Goal: Transaction & Acquisition: Purchase product/service

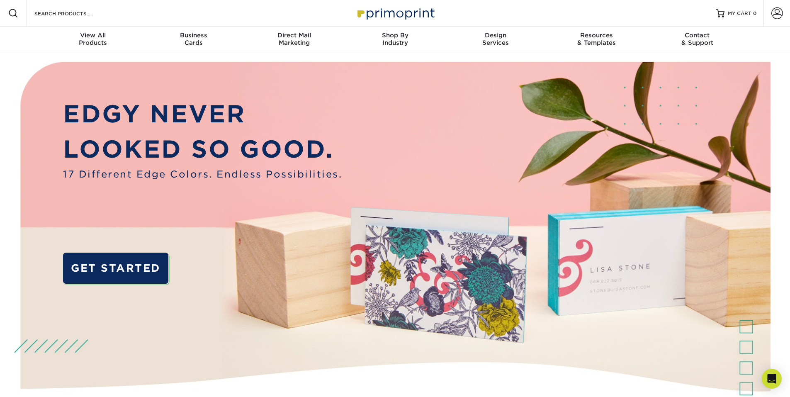
click at [129, 16] on div "Resources Menu Search Products Account SIGN IN CREATE AN ACCOUNT forgot passwor…" at bounding box center [395, 13] width 790 height 27
click at [93, 13] on input "Search Products" at bounding box center [74, 13] width 81 height 10
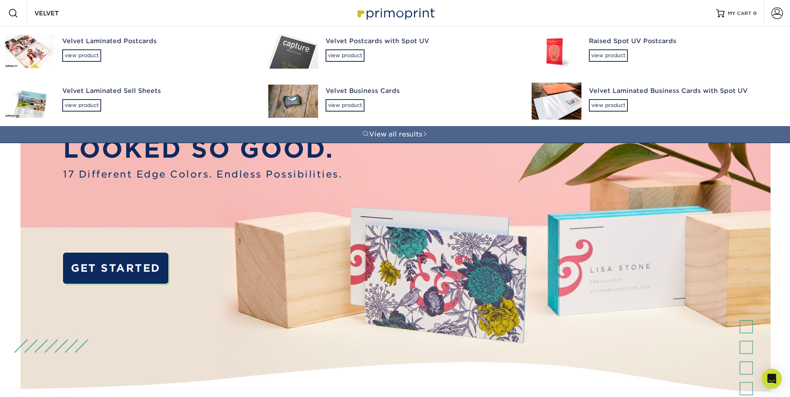
type input "VELVET"
click at [295, 97] on img at bounding box center [293, 101] width 50 height 33
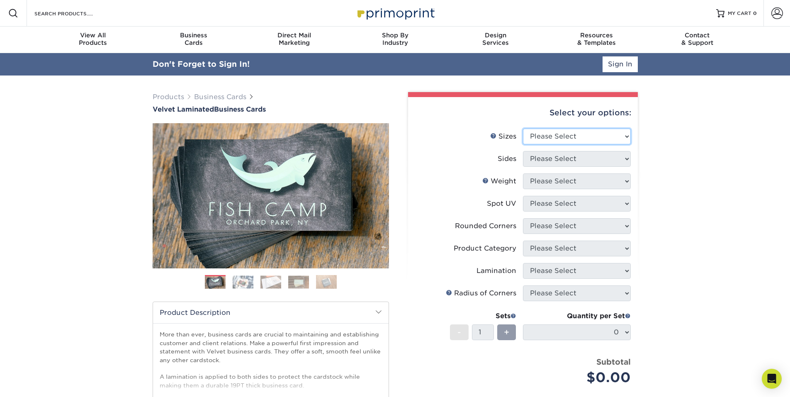
click at [569, 135] on select "Please Select 1.5" x 3.5" - Mini 1.75" x 3.5" - Mini 2" x 2" - Square 2" x 3" -…" at bounding box center [577, 137] width 108 height 16
select select "2.00x3.50"
click at [523, 129] on select "Please Select 1.5" x 3.5" - Mini 1.75" x 3.5" - Mini 2" x 2" - Square 2" x 3" -…" at bounding box center [577, 137] width 108 height 16
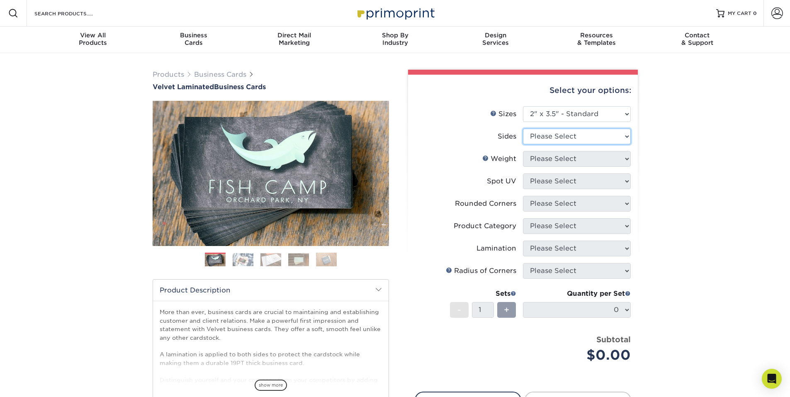
click at [558, 135] on select "Please Select Print Both Sides Print Front Only" at bounding box center [577, 137] width 108 height 16
select select "13abbda7-1d64-4f25-8bb2-c179b224825d"
click at [523, 129] on select "Please Select Print Both Sides Print Front Only" at bounding box center [577, 137] width 108 height 16
click at [564, 161] on select "Please Select 16PT" at bounding box center [577, 159] width 108 height 16
select select "16PT"
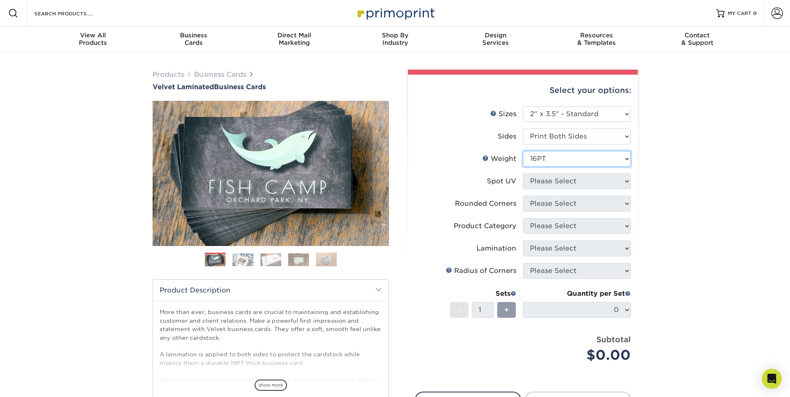
click at [523, 151] on select "Please Select 16PT" at bounding box center [577, 159] width 108 height 16
click at [560, 183] on select "Please Select No Spot UV Front and Back (Both Sides) Front Only Back Only" at bounding box center [577, 181] width 108 height 16
select select "3"
click at [523, 173] on select "Please Select No Spot UV Front and Back (Both Sides) Front Only Back Only" at bounding box center [577, 181] width 108 height 16
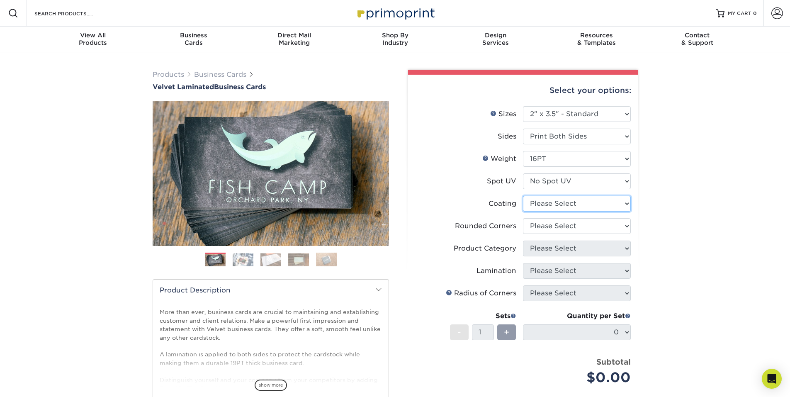
click at [562, 204] on select at bounding box center [577, 204] width 108 height 16
click at [677, 190] on div "Products Business Cards Velvet Laminated Business Cards Previous Next" at bounding box center [395, 282] width 790 height 458
click at [557, 224] on select "Please Select Yes - Round 2 Corners Yes - Round 4 Corners No" at bounding box center [577, 226] width 108 height 16
select select "0"
click at [523, 218] on select "Please Select Yes - Round 2 Corners Yes - Round 4 Corners No" at bounding box center [577, 226] width 108 height 16
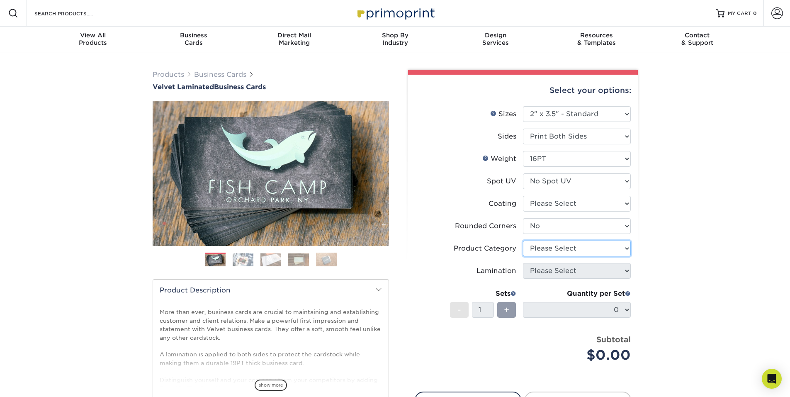
click at [555, 248] on select "Please Select" at bounding box center [577, 249] width 108 height 16
click at [700, 209] on div "Products Business Cards Velvet Laminated Business Cards Previous Next" at bounding box center [395, 274] width 790 height 443
drag, startPoint x: 147, startPoint y: 13, endPoint x: 141, endPoint y: 14, distance: 5.4
click at [143, 14] on div "Resources Menu Search Products Account SIGN IN CREATE AN ACCOUNT forgot passwor…" at bounding box center [395, 13] width 790 height 27
click at [103, 17] on input "Search Products" at bounding box center [74, 13] width 81 height 10
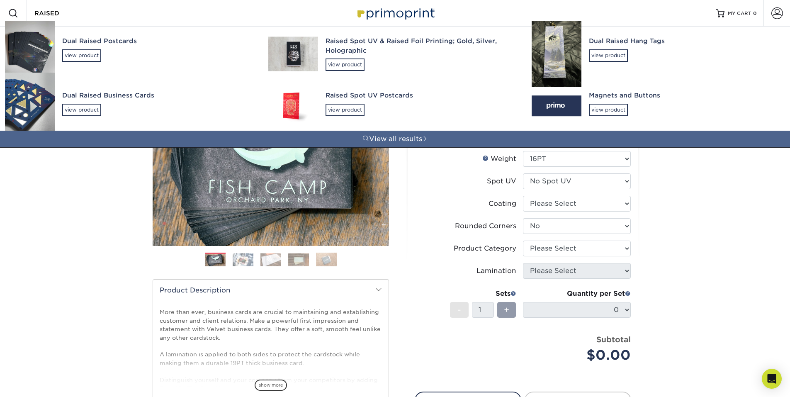
type input "RAISED"
click at [285, 49] on img at bounding box center [293, 54] width 50 height 34
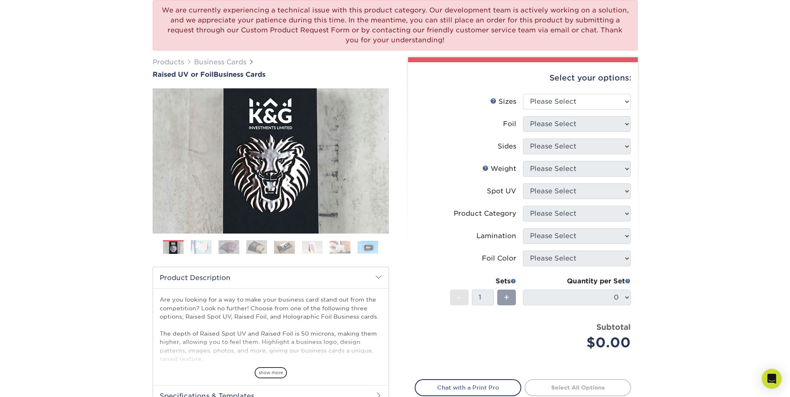
scroll to position [124, 0]
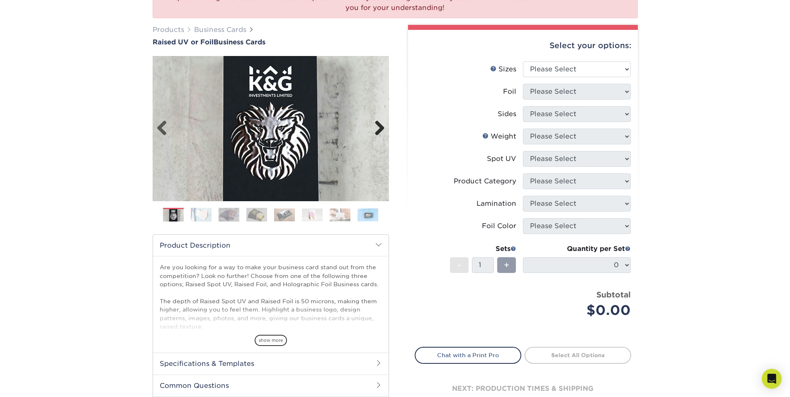
click at [377, 126] on link "Next" at bounding box center [376, 128] width 17 height 17
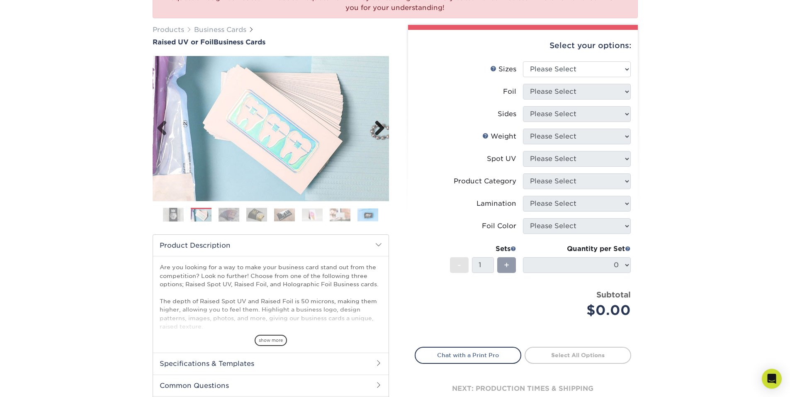
click at [377, 126] on link "Next" at bounding box center [376, 128] width 17 height 17
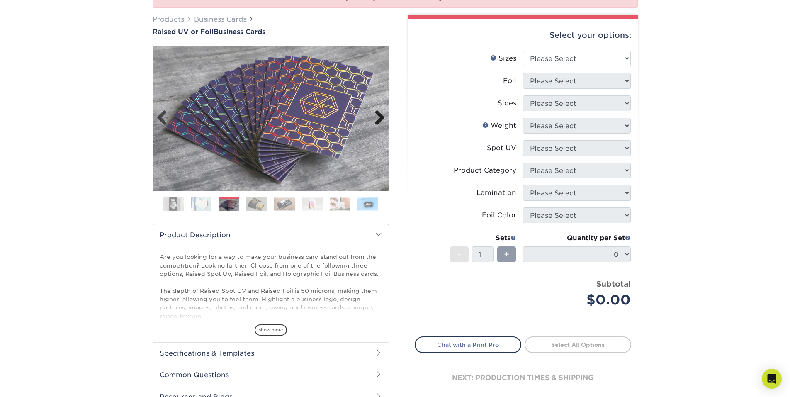
scroll to position [102, 0]
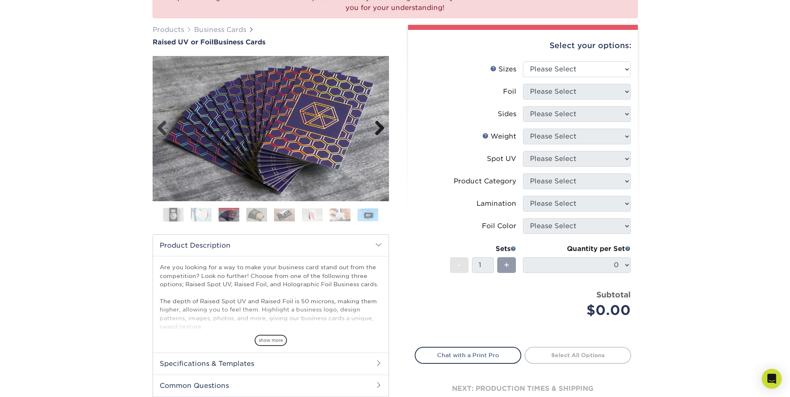
click at [377, 126] on link "Next" at bounding box center [376, 128] width 17 height 17
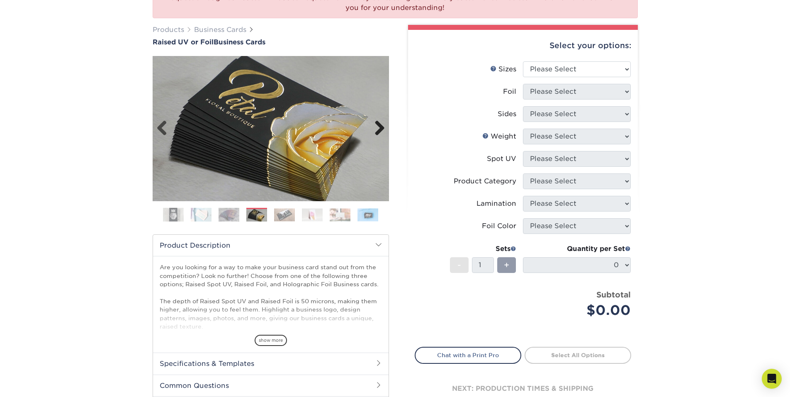
click at [377, 126] on link "Next" at bounding box center [376, 128] width 17 height 17
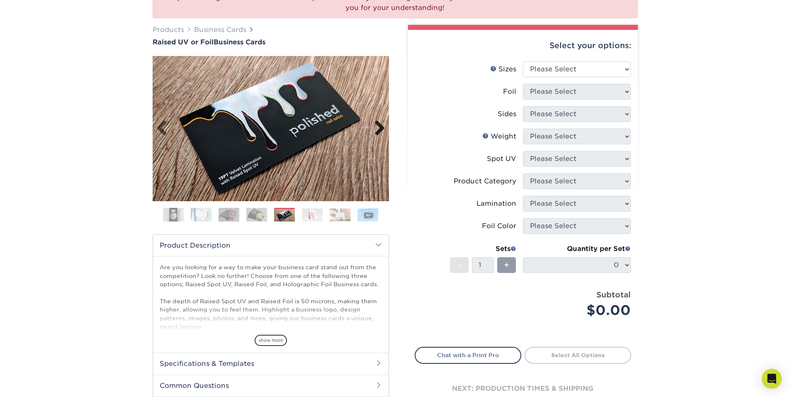
click at [377, 126] on link "Next" at bounding box center [376, 128] width 17 height 17
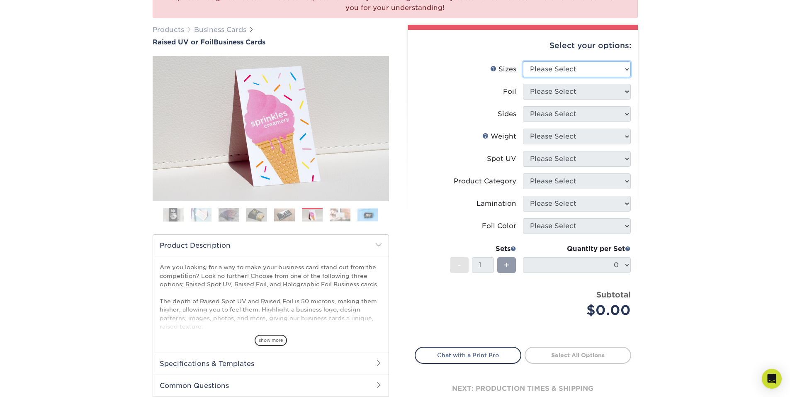
click at [567, 69] on select "Please Select 2" x 3.5" - Standard" at bounding box center [577, 69] width 108 height 16
select select "2.00x3.50"
click at [523, 61] on select "Please Select 2" x 3.5" - Standard" at bounding box center [577, 69] width 108 height 16
click at [565, 91] on select "Please Select No Yes" at bounding box center [577, 92] width 108 height 16
select select "1"
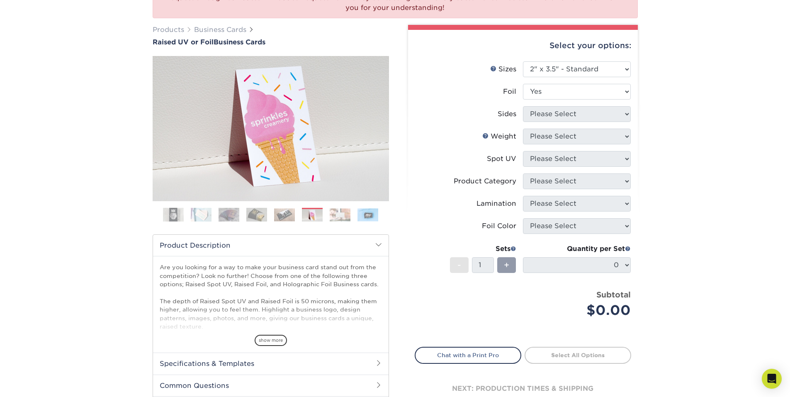
click at [523, 84] on select "Please Select No Yes" at bounding box center [577, 92] width 108 height 16
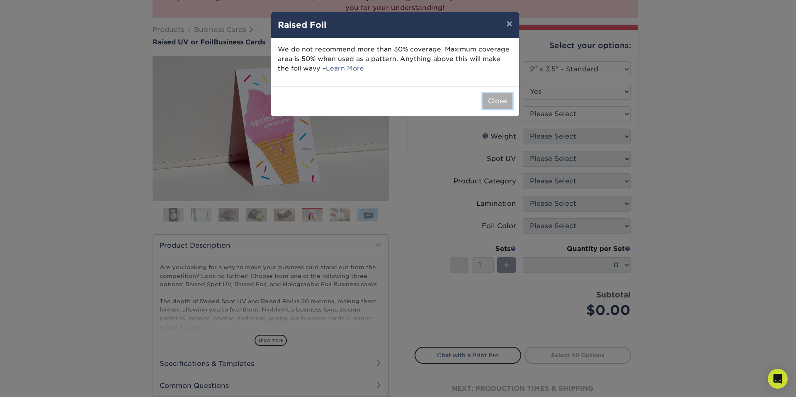
click at [494, 101] on button "Close" at bounding box center [498, 101] width 30 height 16
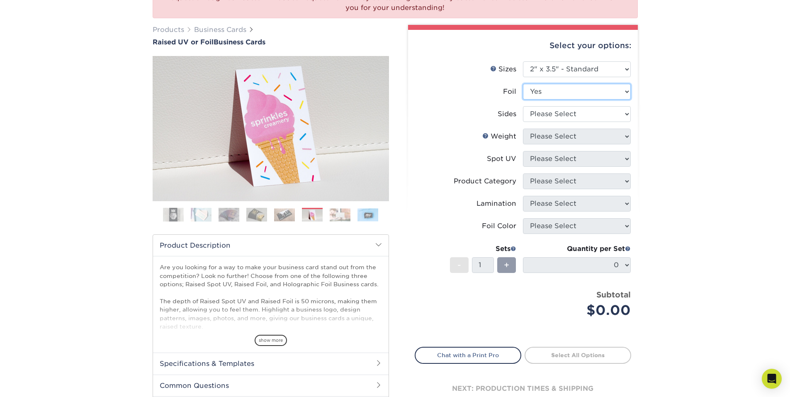
click at [561, 86] on select "Please Select No Yes" at bounding box center [577, 92] width 108 height 16
click at [700, 90] on div "We are currently experiencing a technical issue with this product category. Our…" at bounding box center [395, 201] width 790 height 500
click at [598, 109] on select "Please Select Print Both Sides - Foil Both Sides Print Both Sides - Foil Front …" at bounding box center [577, 114] width 108 height 16
select select "34527644-b4fd-4ffb-9092-1318eefcd9d9"
click at [523, 106] on select "Please Select Print Both Sides - Foil Both Sides Print Both Sides - Foil Front …" at bounding box center [577, 114] width 108 height 16
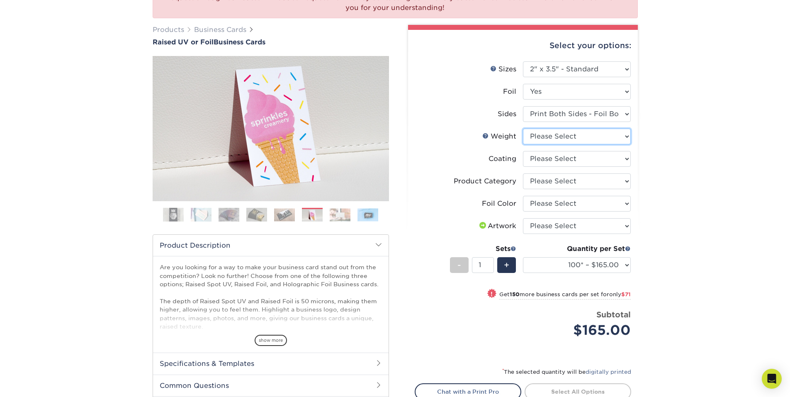
click at [573, 136] on select "Please Select 16PT" at bounding box center [577, 137] width 108 height 16
select select "16PT"
click at [523, 129] on select "Please Select 16PT" at bounding box center [577, 137] width 108 height 16
click at [548, 161] on select at bounding box center [577, 159] width 108 height 16
click at [638, 144] on div "Select your options: Sizes Help Sizes Please Select 2" x 3.5" - Standard Foil P…" at bounding box center [523, 243] width 230 height 427
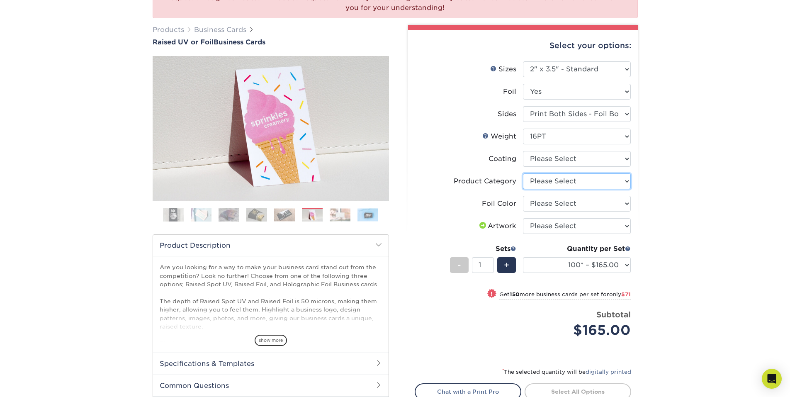
click at [548, 183] on select "Please Select Business Cards" at bounding box center [577, 181] width 108 height 16
select select "3b5148f1-0588-4f88-a218-97bcfdce65c1"
click at [523, 173] on select "Please Select Business Cards" at bounding box center [577, 181] width 108 height 16
click at [549, 203] on select "Please Select Silver Foil Gold Foil Holographic Foil" at bounding box center [577, 204] width 108 height 16
select select "acffa4a5-22f9-4585-ba3f-0adaa54b8c85"
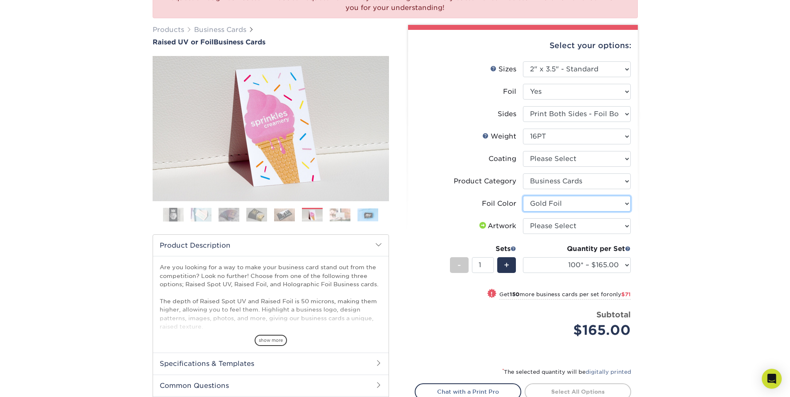
click at [523, 196] on select "Please Select Silver Foil Gold Foil Holographic Foil" at bounding box center [577, 204] width 108 height 16
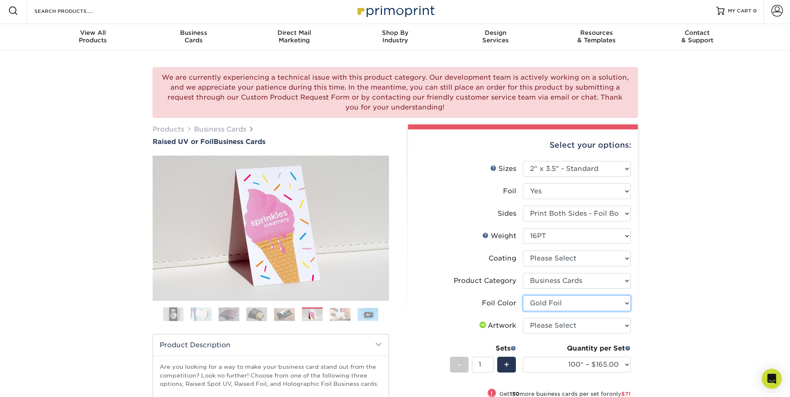
scroll to position [0, 0]
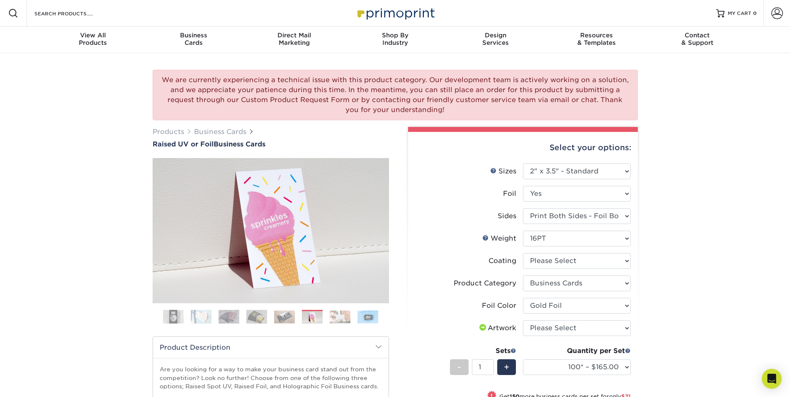
click at [710, 214] on div "We are currently experiencing a technical issue with this product category. Our…" at bounding box center [395, 317] width 790 height 529
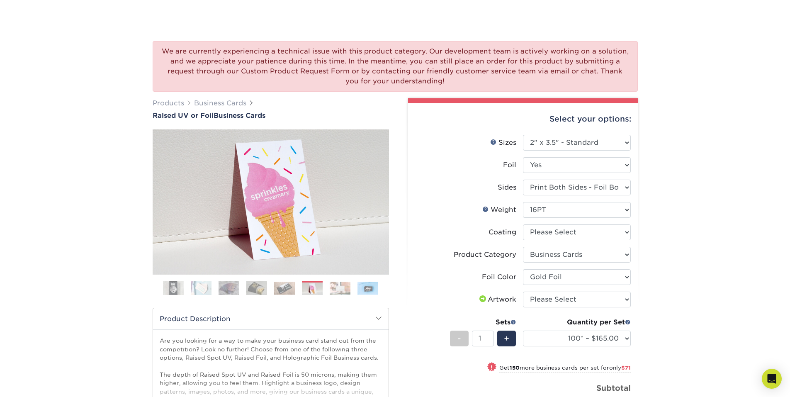
scroll to position [83, 0]
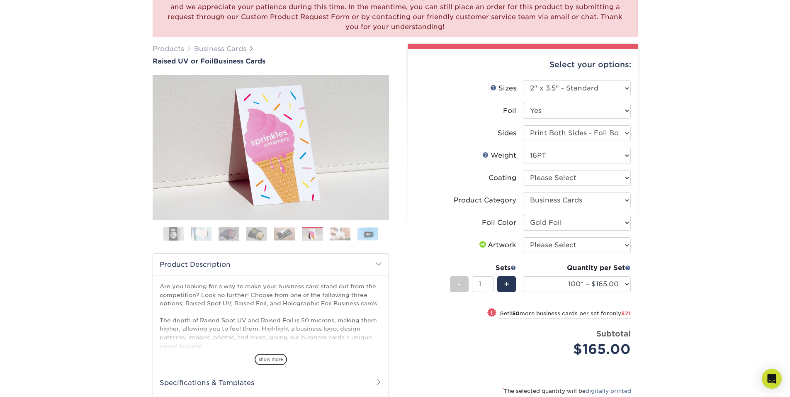
click at [716, 62] on div "We are currently experiencing a technical issue with this product category. Our…" at bounding box center [395, 234] width 790 height 529
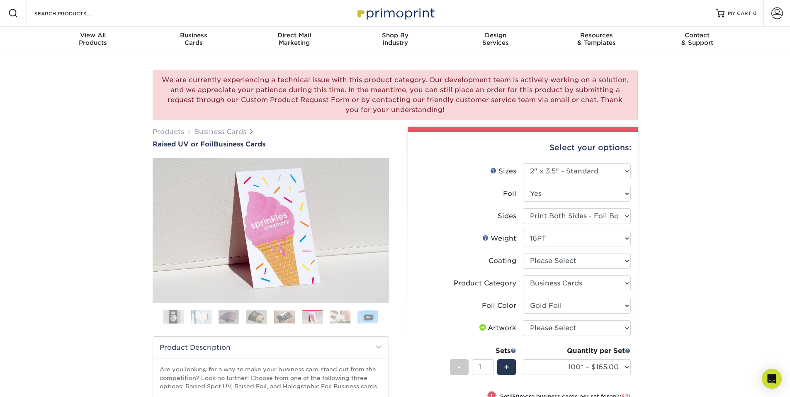
scroll to position [41, 0]
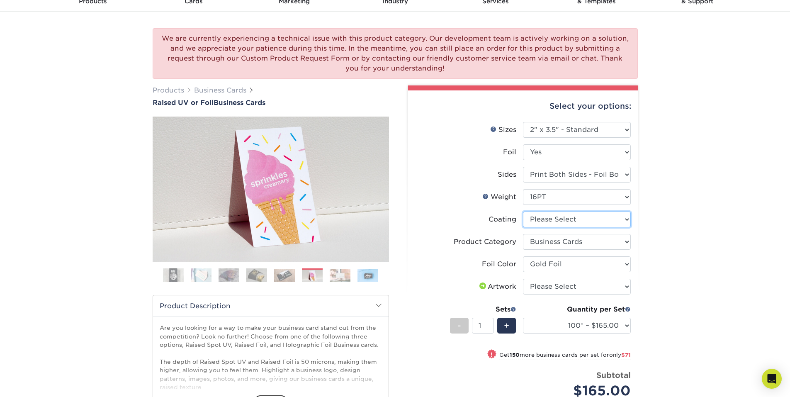
click at [588, 223] on select at bounding box center [577, 220] width 108 height 16
click at [708, 180] on div "We are currently experiencing a technical issue with this product category. Our…" at bounding box center [395, 276] width 790 height 529
click at [594, 219] on select at bounding box center [577, 220] width 108 height 16
click at [523, 212] on select at bounding box center [577, 220] width 108 height 16
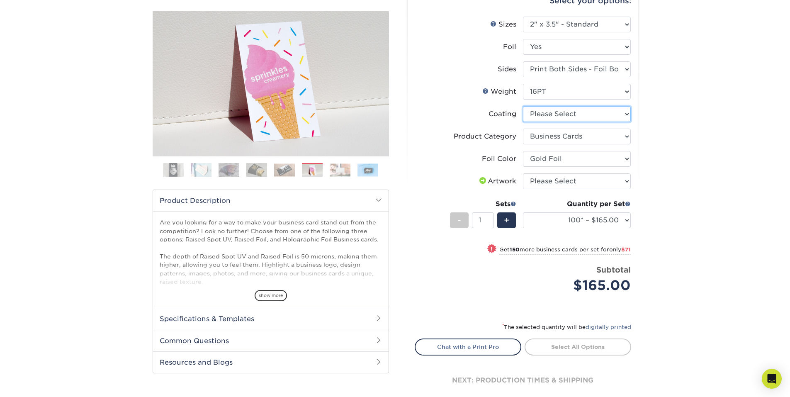
scroll to position [166, 0]
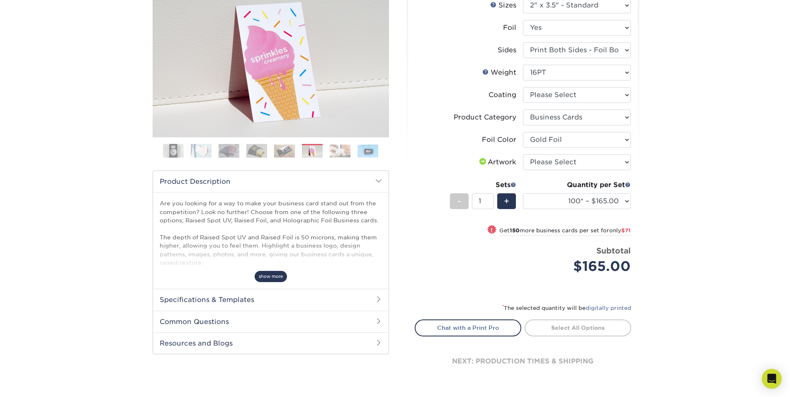
click at [270, 273] on span "show more" at bounding box center [271, 276] width 32 height 11
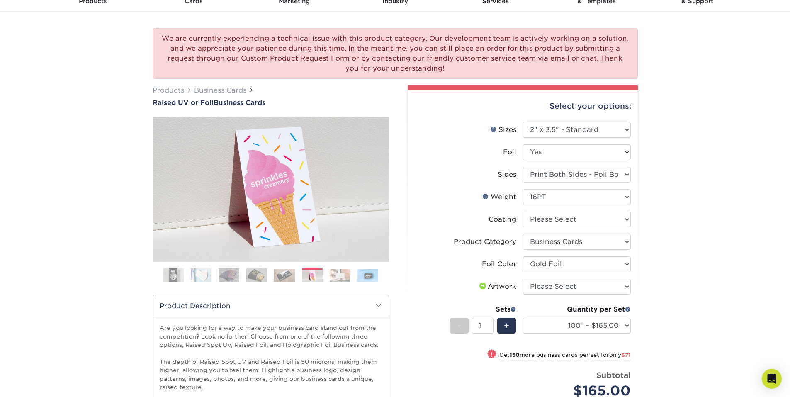
scroll to position [0, 0]
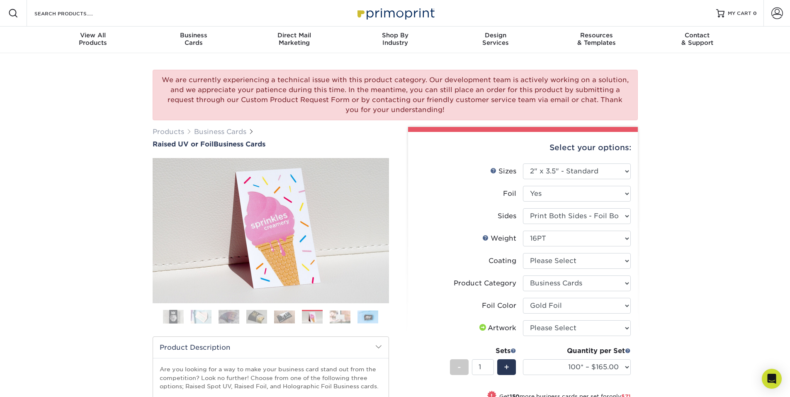
click at [707, 141] on div "We are currently experiencing a technical issue with this product category. Our…" at bounding box center [395, 358] width 790 height 611
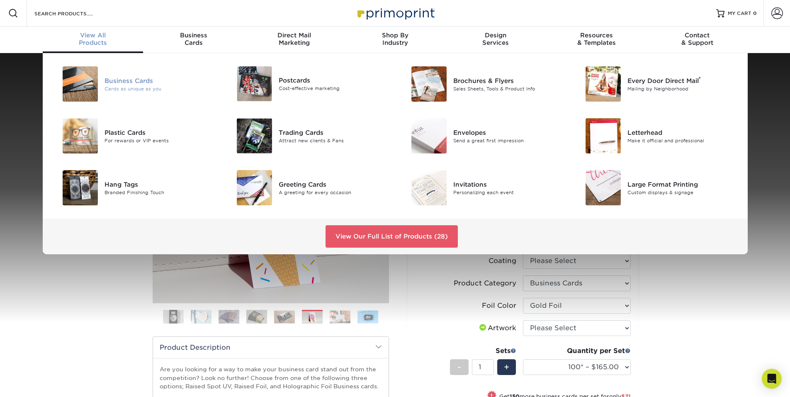
click at [82, 78] on img at bounding box center [80, 83] width 35 height 35
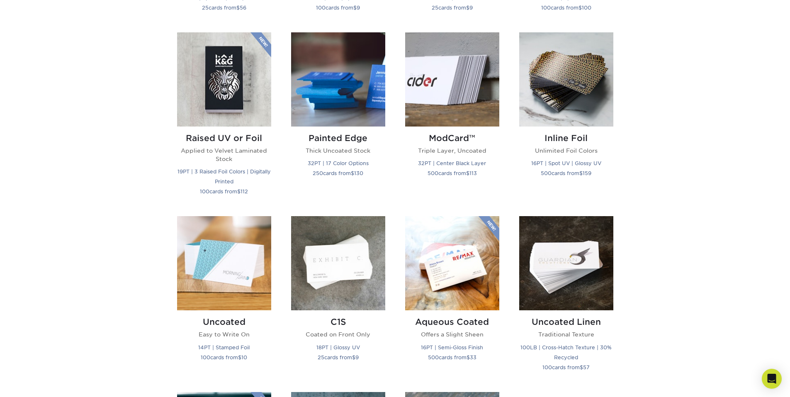
scroll to position [539, 0]
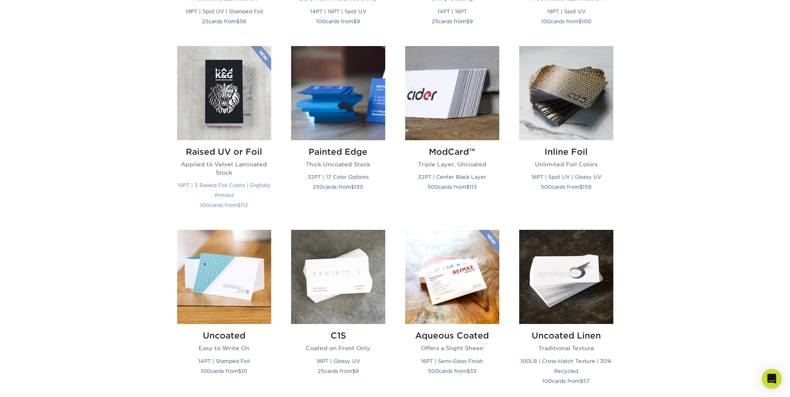
click at [226, 90] on img at bounding box center [224, 93] width 94 height 94
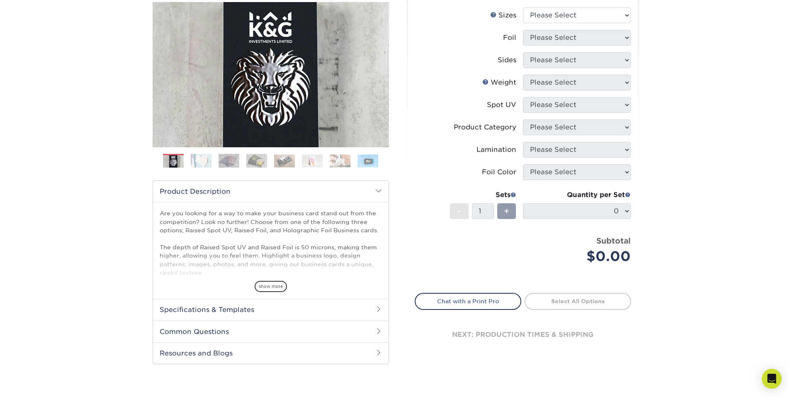
scroll to position [67, 0]
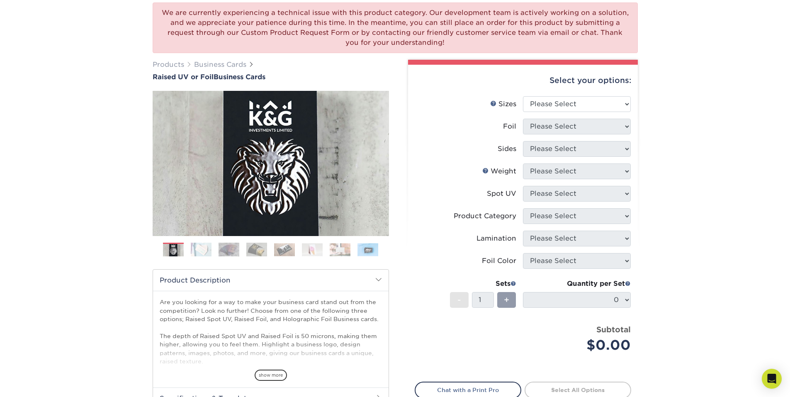
click at [691, 57] on div "We are currently experiencing a technical issue with this product category. Our…" at bounding box center [395, 236] width 790 height 500
